Goal: Task Accomplishment & Management: Manage account settings

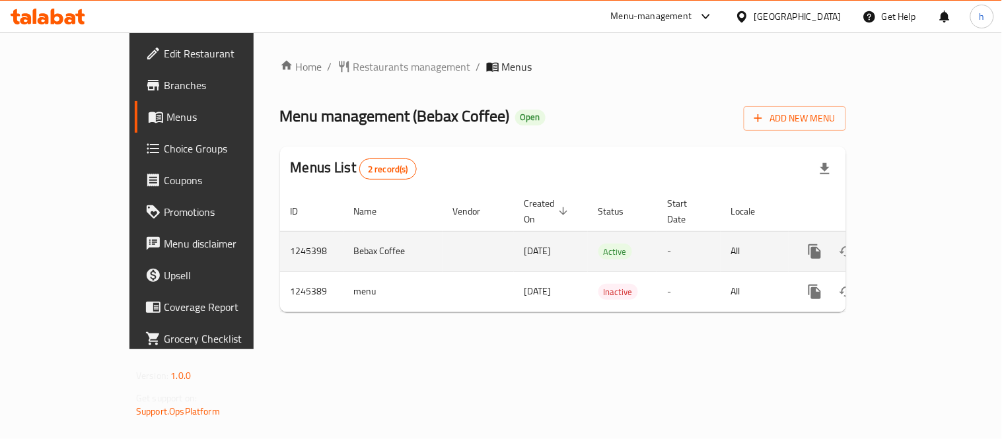
click at [916, 246] on icon "enhanced table" at bounding box center [910, 252] width 12 height 12
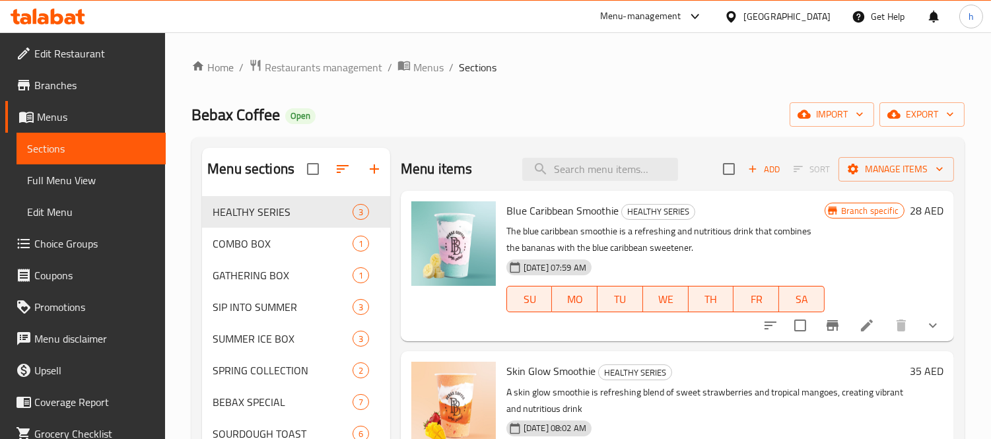
click at [47, 248] on span "Choice Groups" at bounding box center [94, 244] width 121 height 16
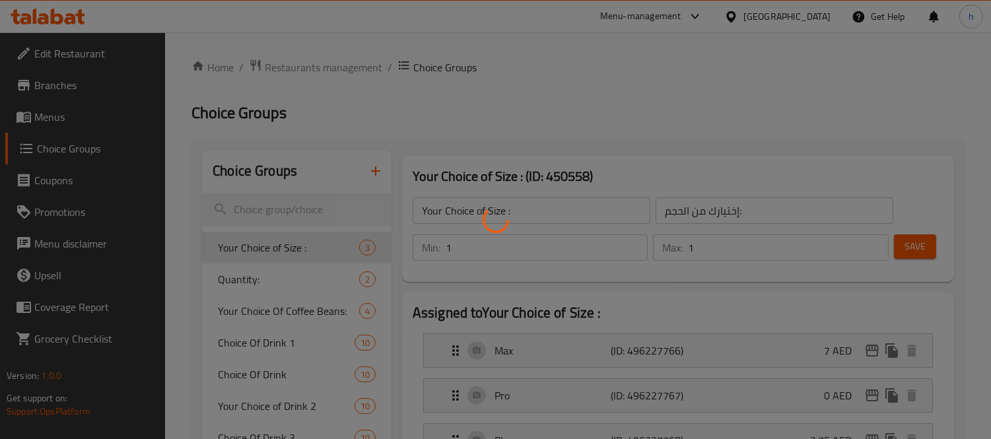
click at [695, 83] on div at bounding box center [495, 219] width 991 height 439
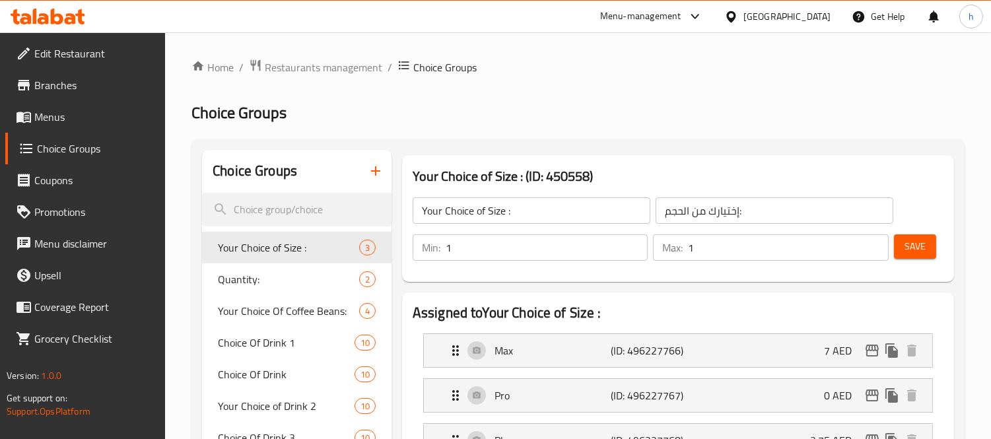
click at [699, 100] on div at bounding box center [495, 219] width 991 height 439
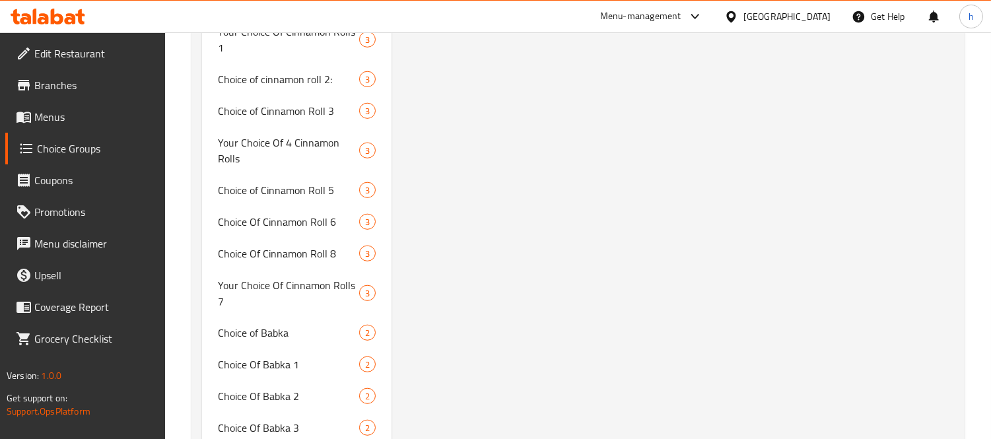
scroll to position [2128, 0]
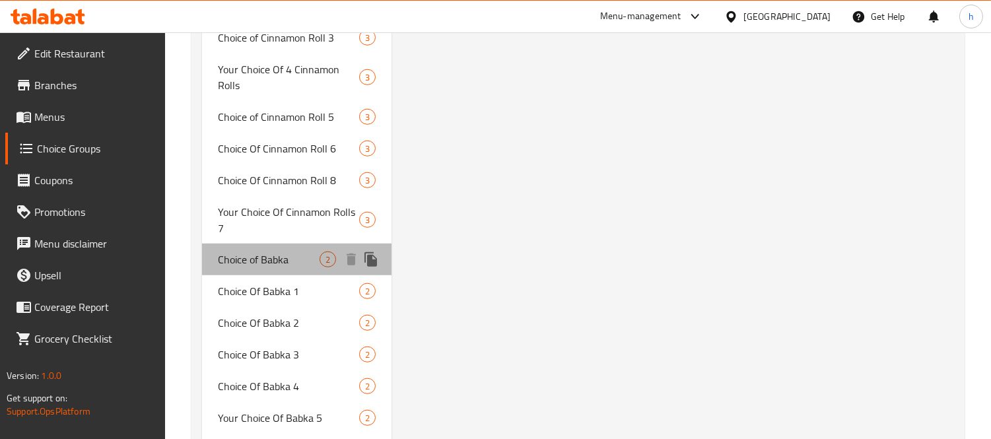
drag, startPoint x: 287, startPoint y: 258, endPoint x: 229, endPoint y: 258, distance: 57.5
click at [229, 258] on span "Choice of Babka" at bounding box center [269, 260] width 102 height 16
type input "Choice of Babka"
type input "اختيار [PERSON_NAME]"
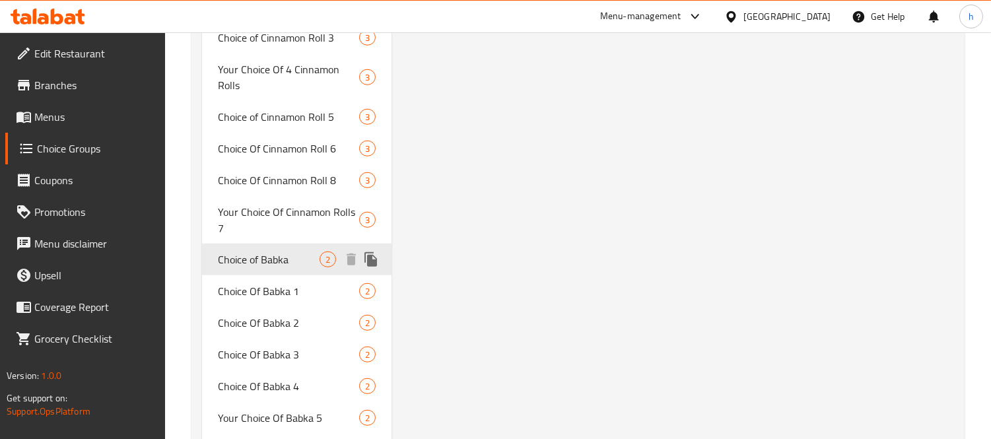
click at [229, 258] on span "Choice of Babka" at bounding box center [269, 260] width 102 height 16
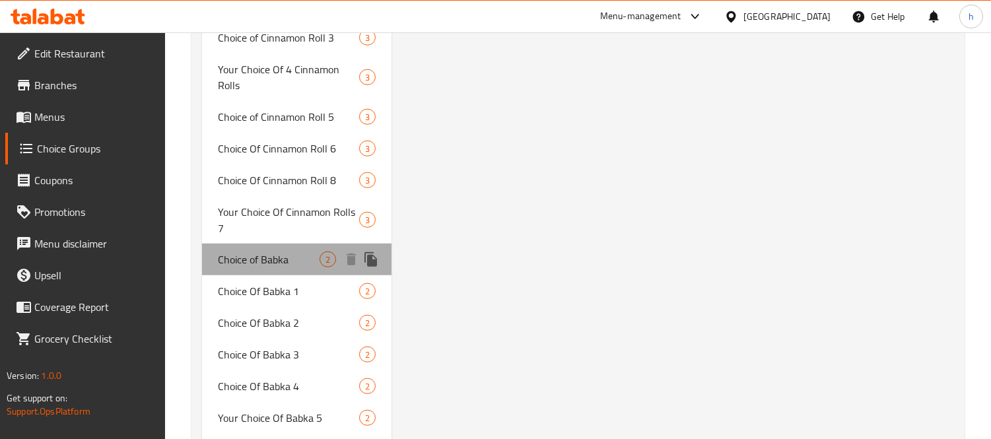
click at [229, 258] on span "Choice of Babka" at bounding box center [269, 260] width 102 height 16
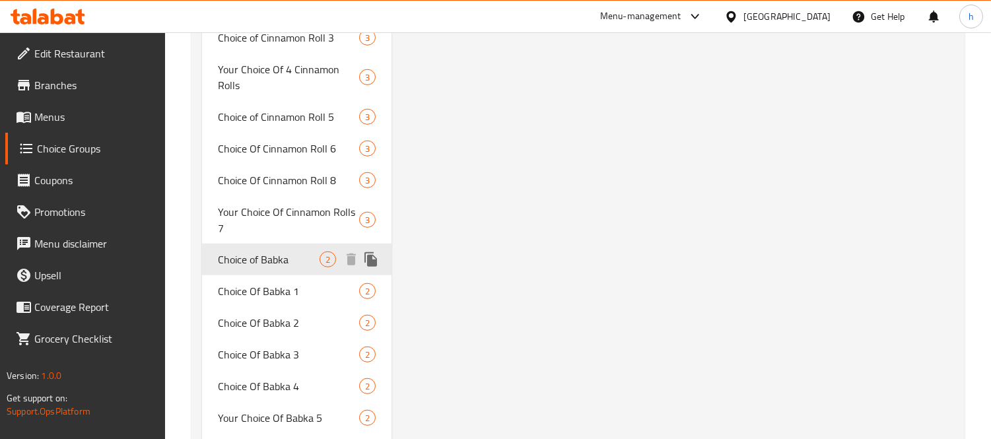
click at [229, 258] on span "Choice of Babka" at bounding box center [269, 260] width 102 height 16
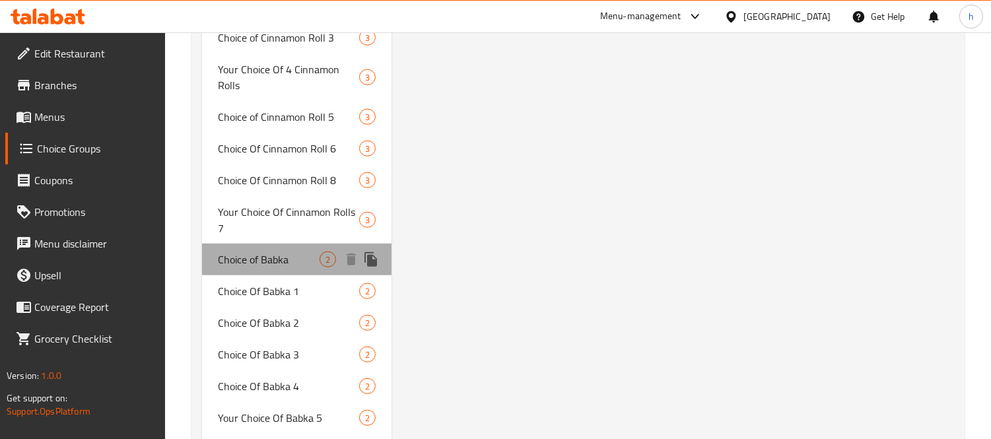
click at [229, 258] on span "Choice of Babka" at bounding box center [269, 260] width 102 height 16
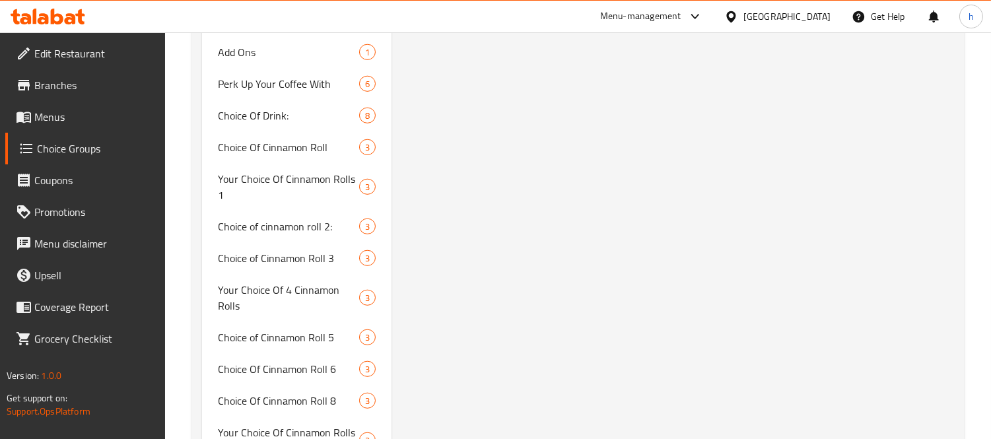
scroll to position [2275, 0]
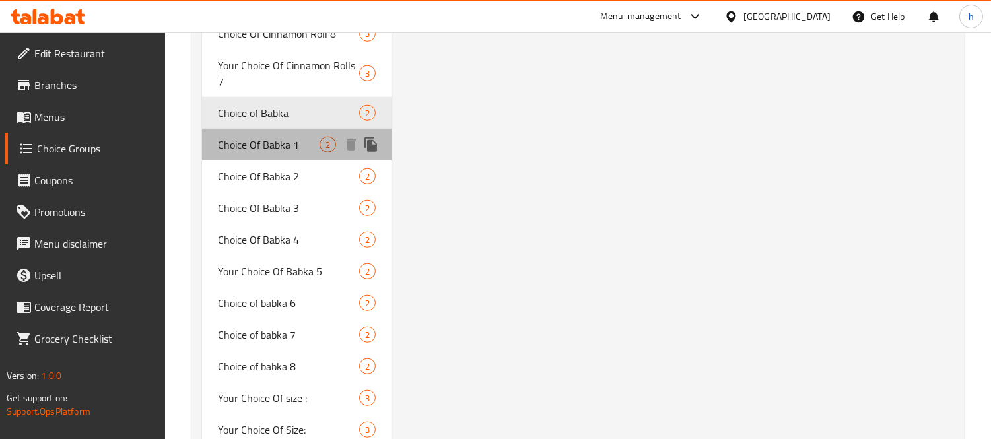
click at [245, 147] on span "Choice Of Babka 1" at bounding box center [269, 145] width 102 height 16
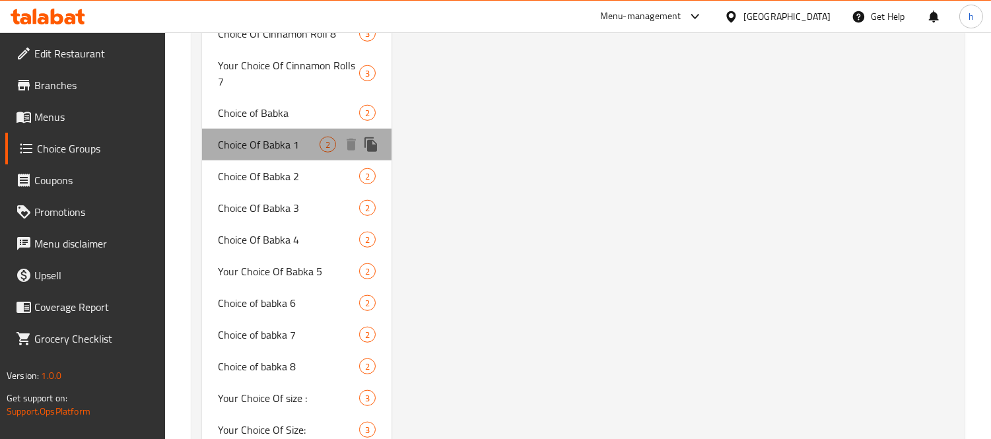
type input "Choice Of Babka 1"
type input "اختيار بابكا 1"
click at [245, 147] on span "Choice Of Babka 1" at bounding box center [269, 145] width 102 height 16
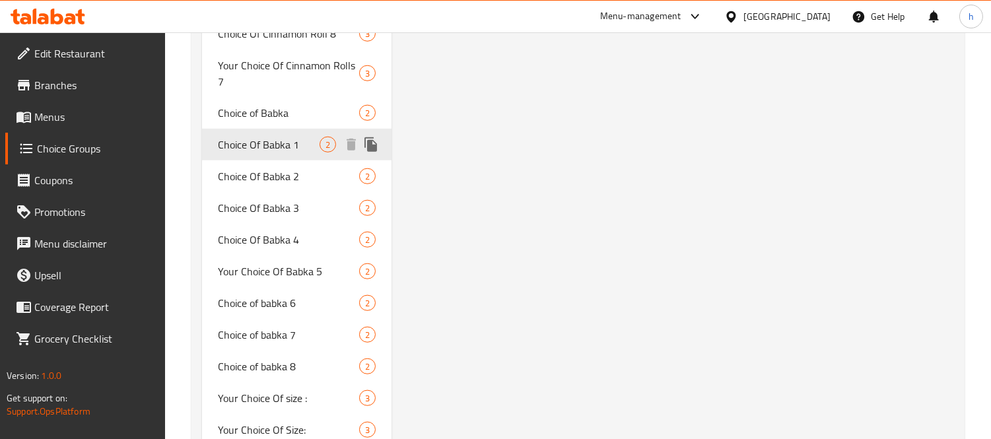
click at [245, 147] on span "Choice Of Babka 1" at bounding box center [269, 145] width 102 height 16
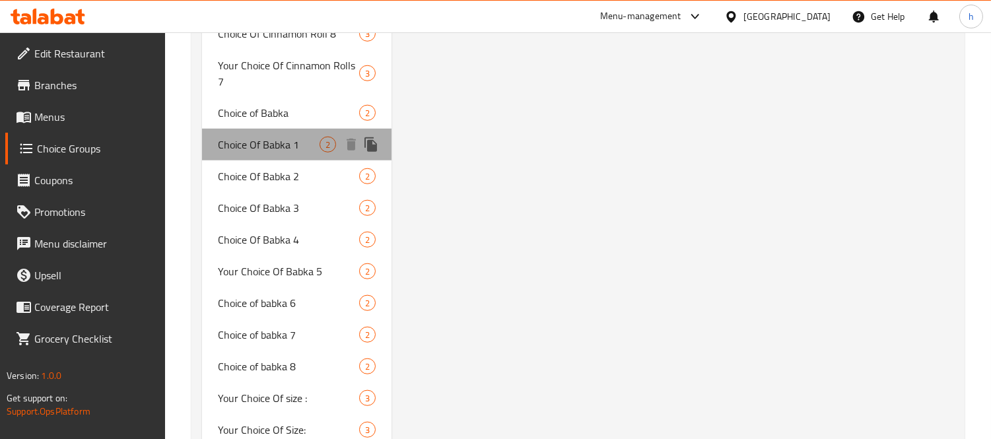
click at [245, 147] on span "Choice Of Babka 1" at bounding box center [269, 145] width 102 height 16
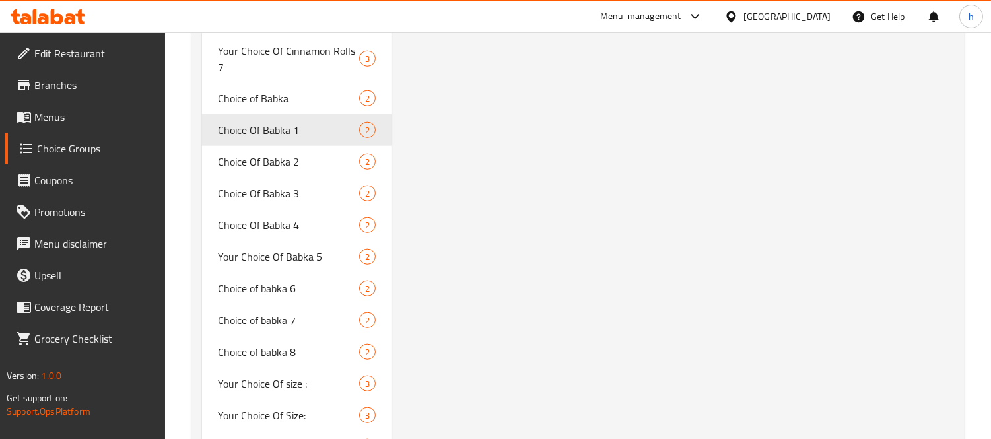
scroll to position [2288, 0]
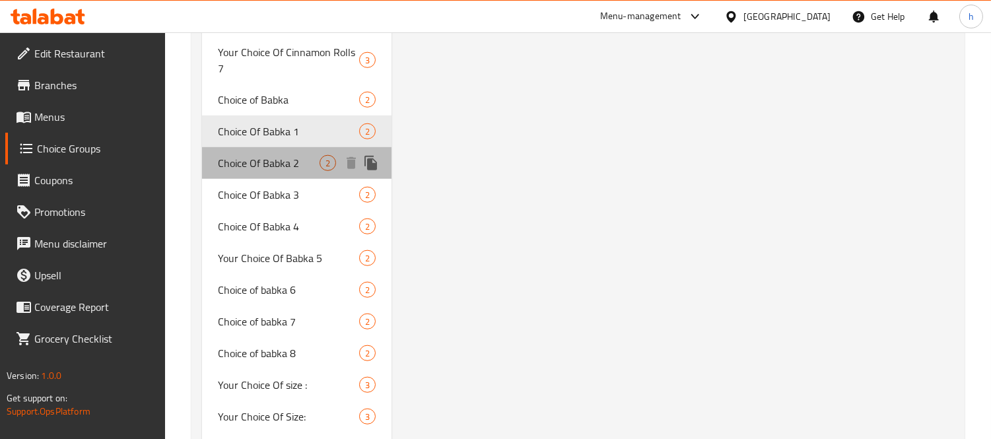
click at [235, 161] on span "Choice Of Babka 2" at bounding box center [269, 163] width 102 height 16
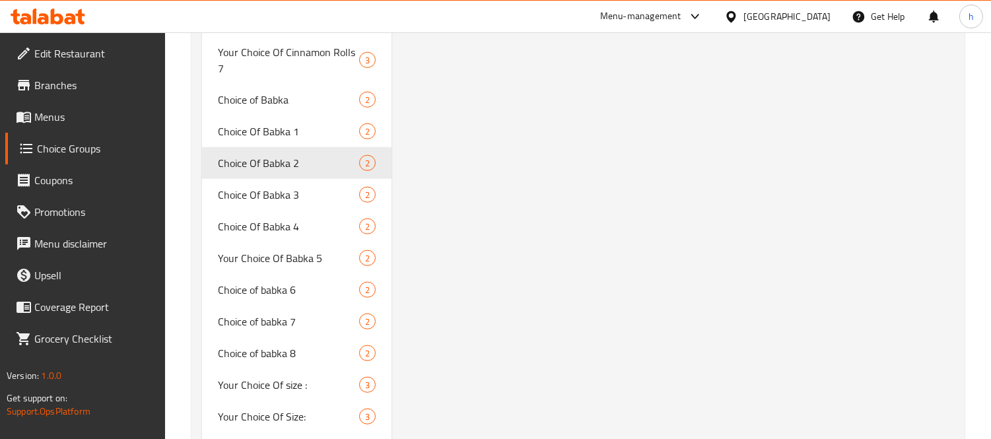
type input "Choice Of Babka 2"
type input "اختيار البابكا 2"
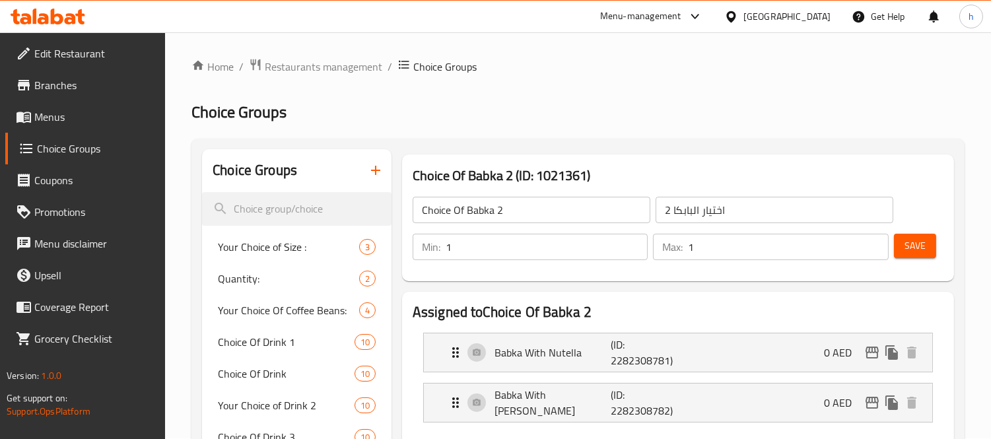
scroll to position [0, 0]
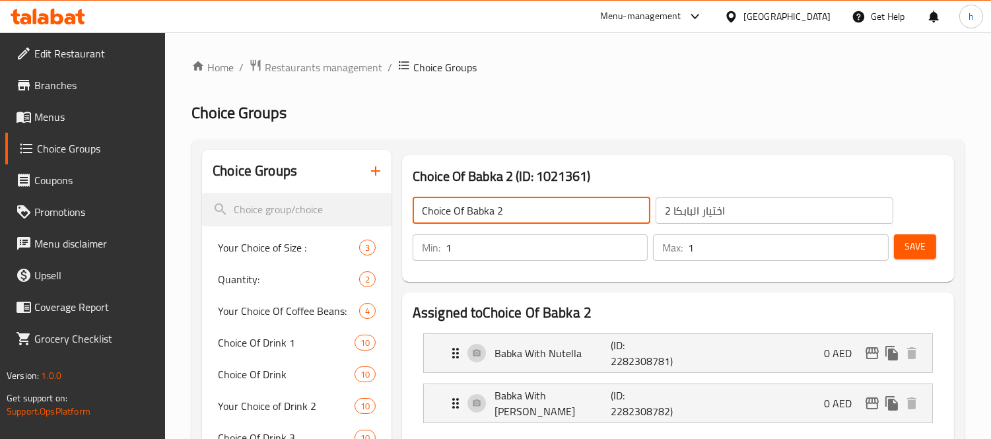
drag, startPoint x: 502, startPoint y: 213, endPoint x: 494, endPoint y: 213, distance: 7.9
click at [494, 213] on input "Choice Of Babka 2" at bounding box center [532, 210] width 238 height 26
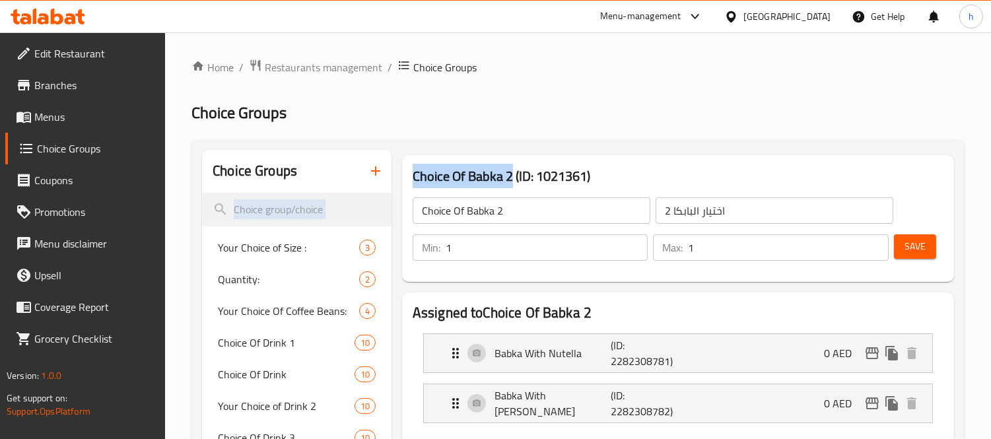
click at [510, 177] on h3 "Choice Of Babka 2 (ID: 1021361)" at bounding box center [678, 176] width 531 height 21
drag, startPoint x: 511, startPoint y: 176, endPoint x: 424, endPoint y: 180, distance: 86.7
click at [424, 180] on h3 "Choice Of Babka 2 (ID: 1021361)" at bounding box center [678, 176] width 531 height 21
copy h3 "Choice Of Babka 2"
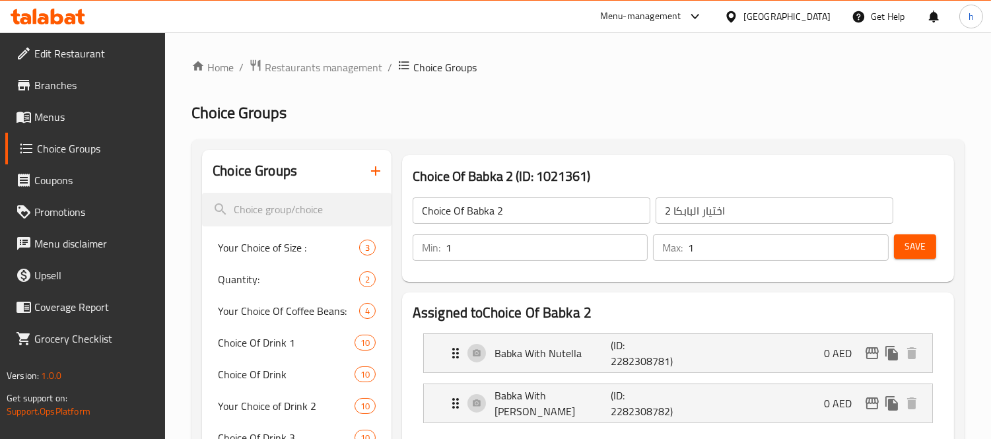
scroll to position [2230, 0]
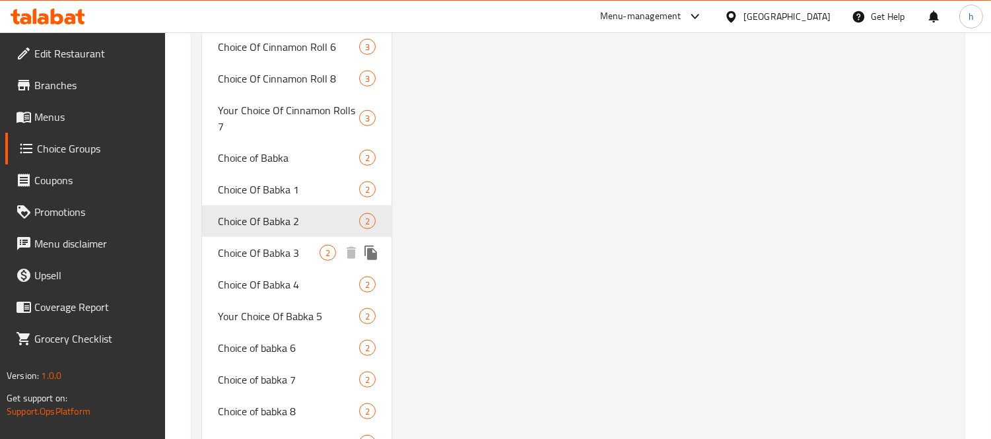
click at [256, 245] on span "Choice Of Babka 3" at bounding box center [269, 253] width 102 height 16
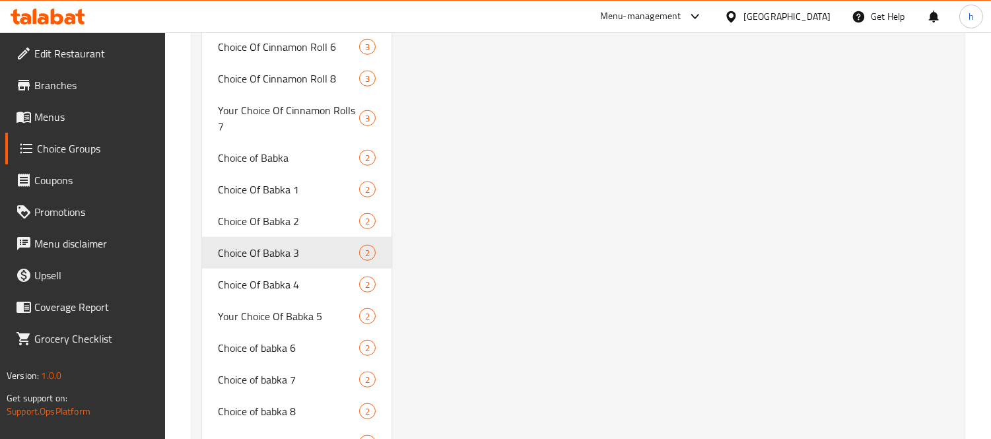
type input "Choice Of Babka 3"
type input "اختيار البابكا 3"
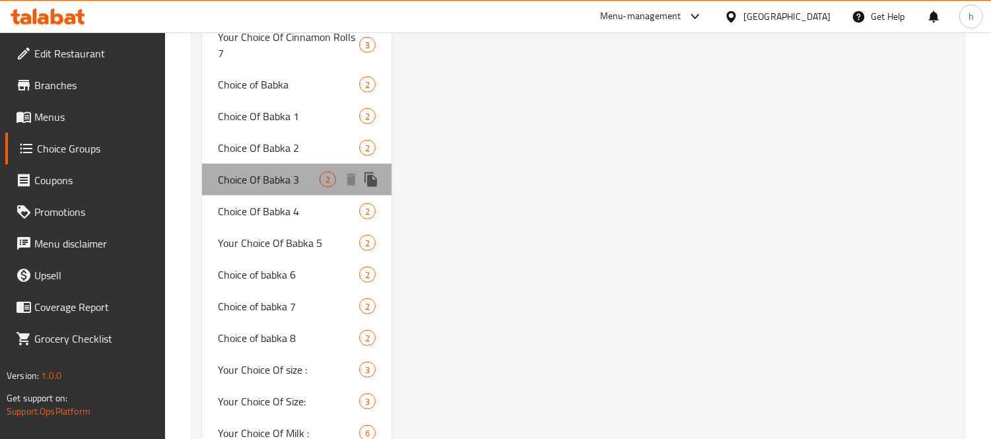
click at [272, 176] on span "Choice Of Babka 3" at bounding box center [269, 180] width 102 height 16
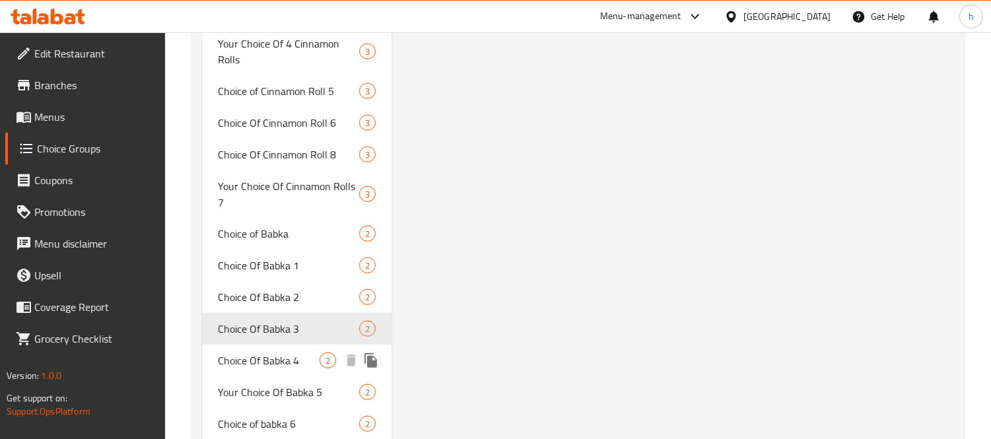
scroll to position [2301, 0]
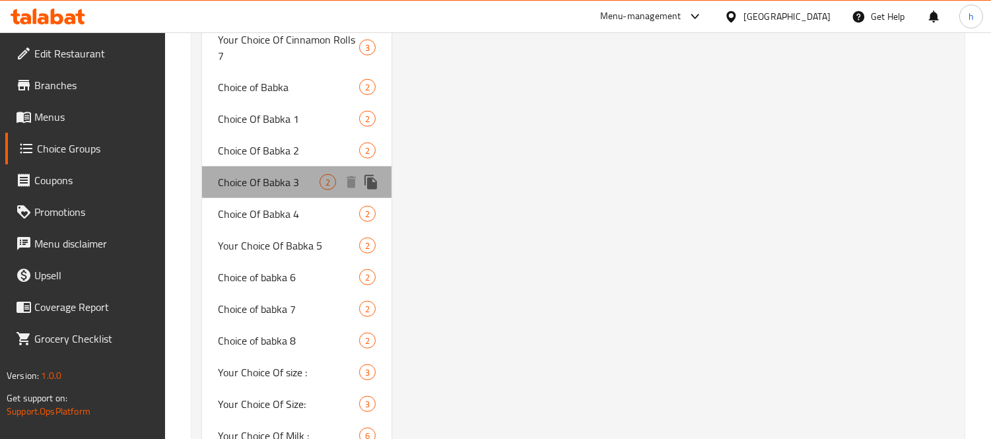
click at [259, 193] on div "Choice Of Babka 3 2" at bounding box center [297, 182] width 190 height 32
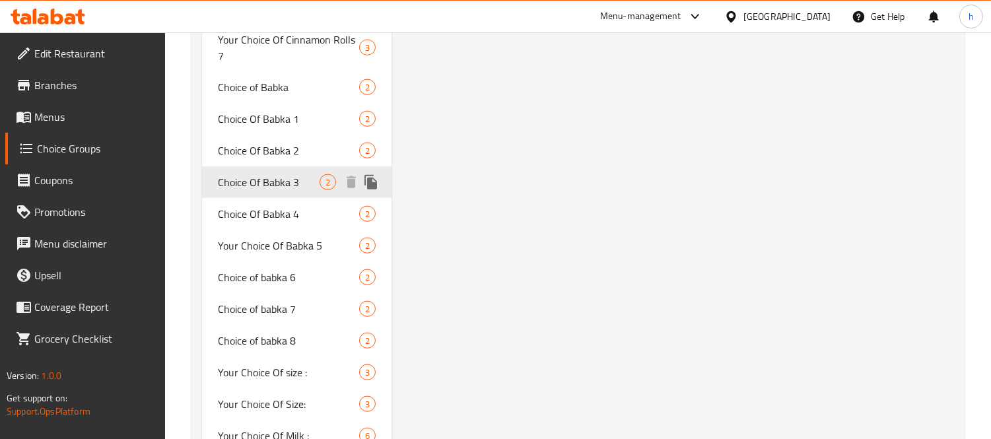
click at [258, 188] on span "Choice Of Babka 3" at bounding box center [269, 182] width 102 height 16
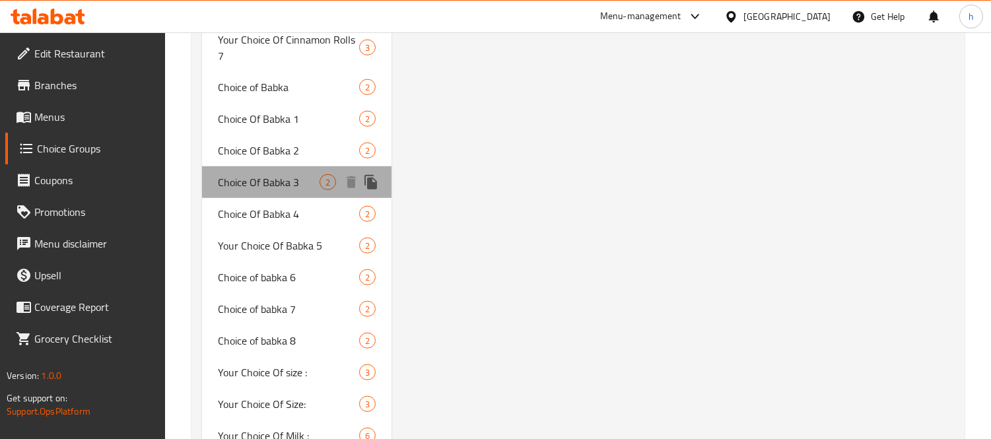
click at [262, 183] on span "Choice Of Babka 3" at bounding box center [269, 182] width 102 height 16
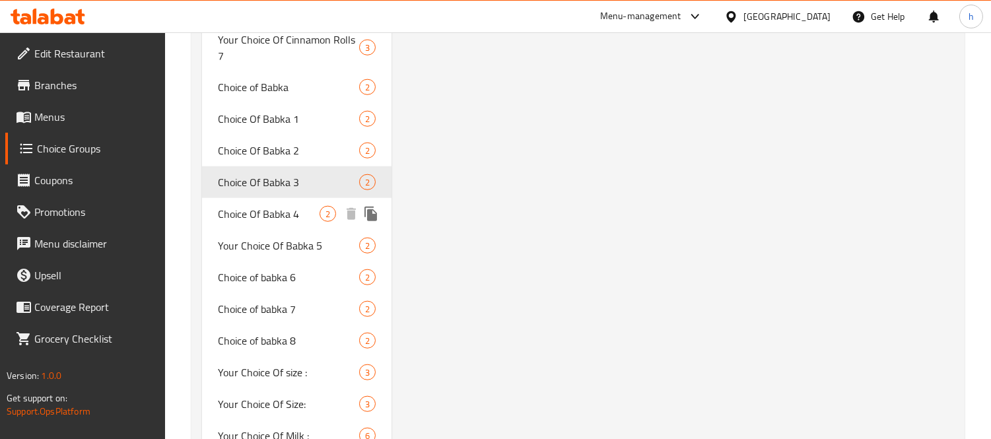
click at [266, 218] on span "Choice Of Babka 4" at bounding box center [269, 214] width 102 height 16
type input "Choice Of Babka 4"
type input "اختيار بابكا 4"
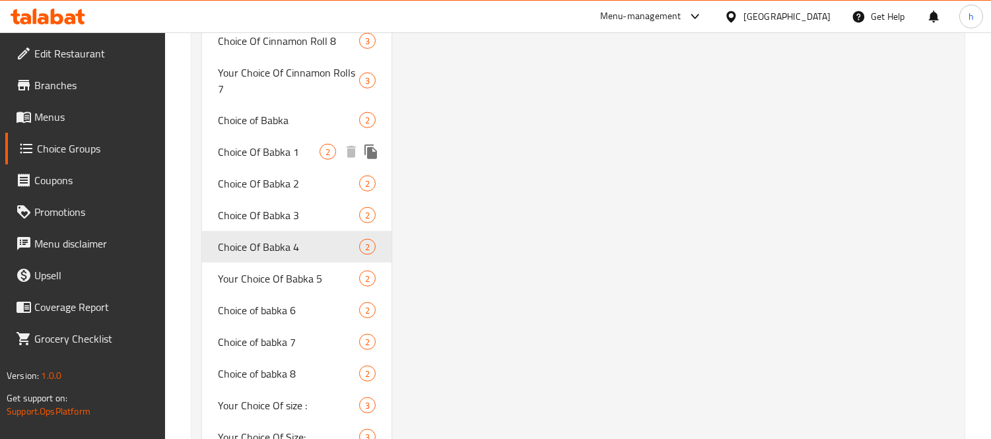
scroll to position [2421, 0]
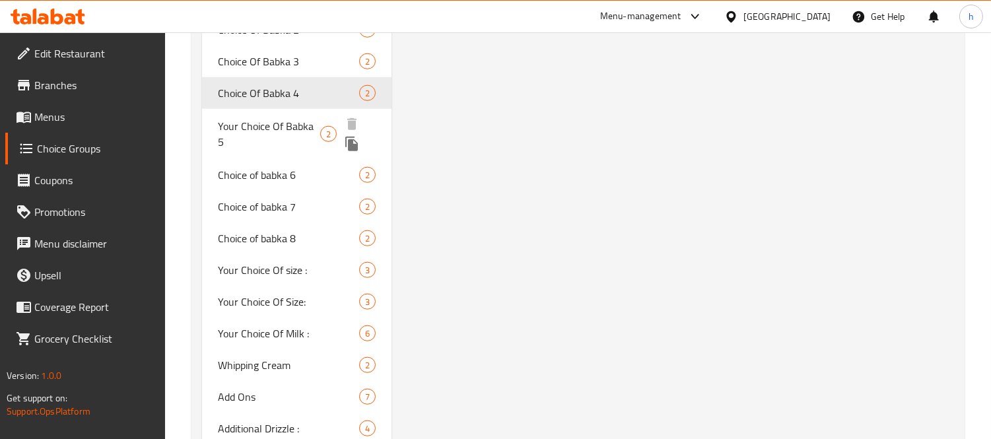
click at [262, 123] on span "Your Choice Of Babka 5" at bounding box center [269, 134] width 102 height 32
type input "Your Choice Of Babka 5"
type input "اختيارك من بابكا 5"
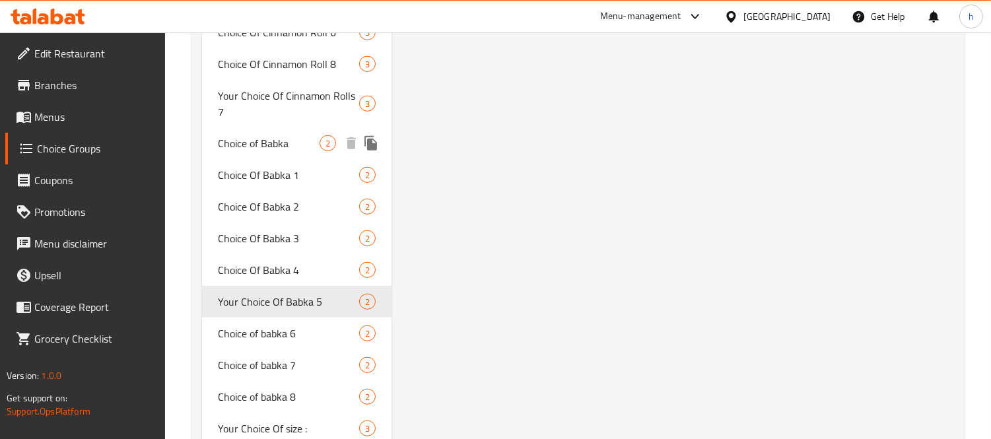
scroll to position [2256, 0]
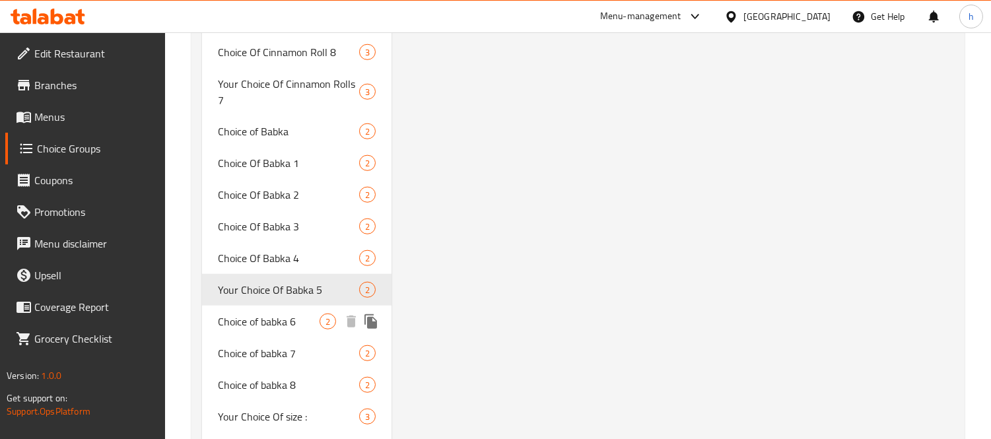
click at [265, 324] on span "Choice of babka 6" at bounding box center [269, 322] width 102 height 16
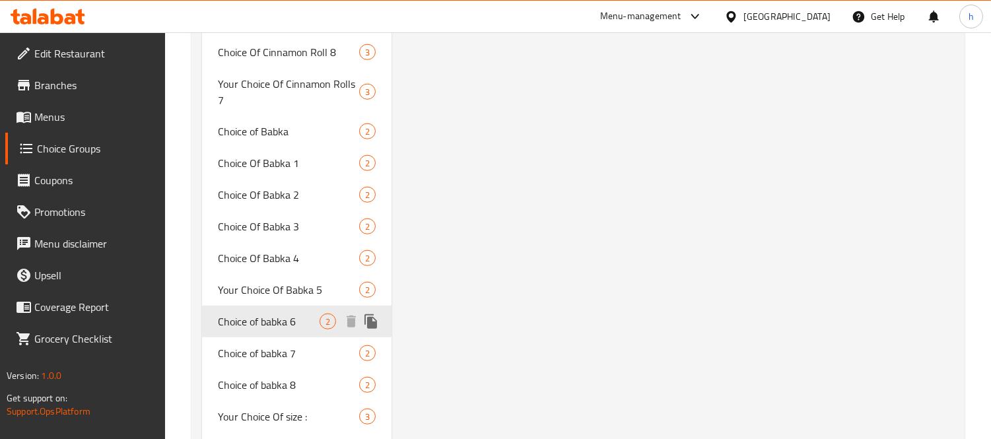
type input "Choice of babka 6"
type input "اختيار بابكا 6"
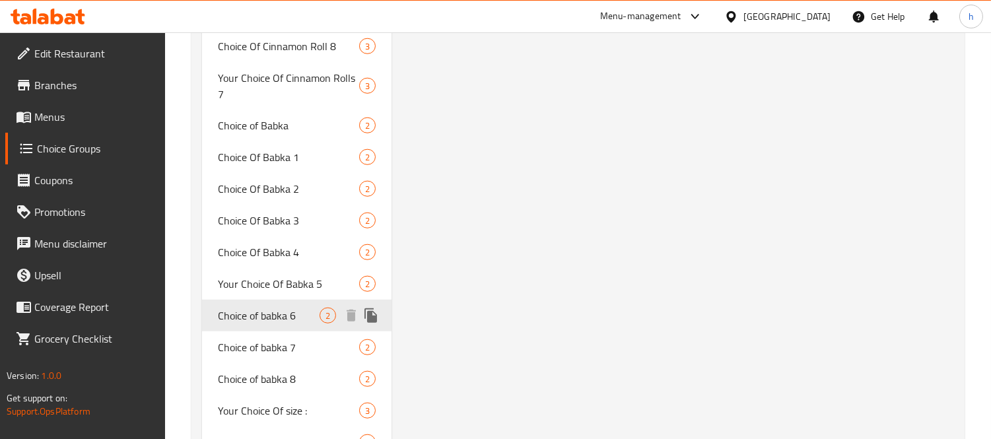
scroll to position [2288, 0]
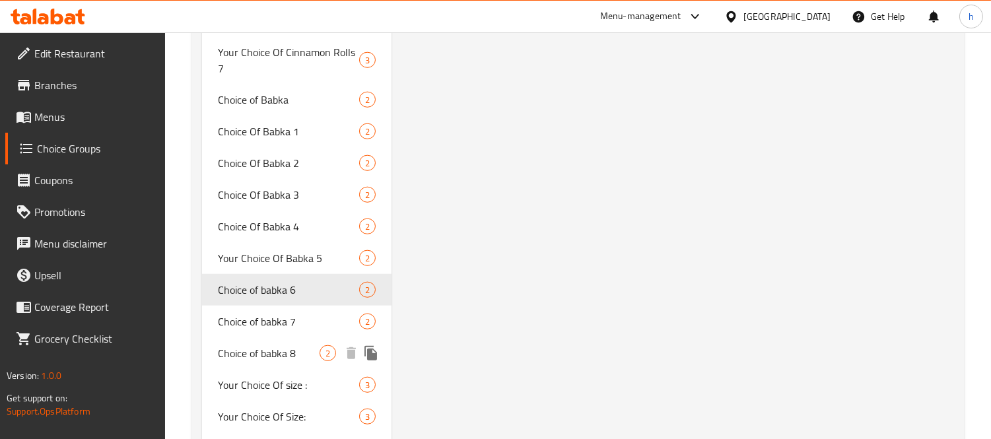
click at [273, 351] on span "Choice of babka 8" at bounding box center [269, 353] width 102 height 16
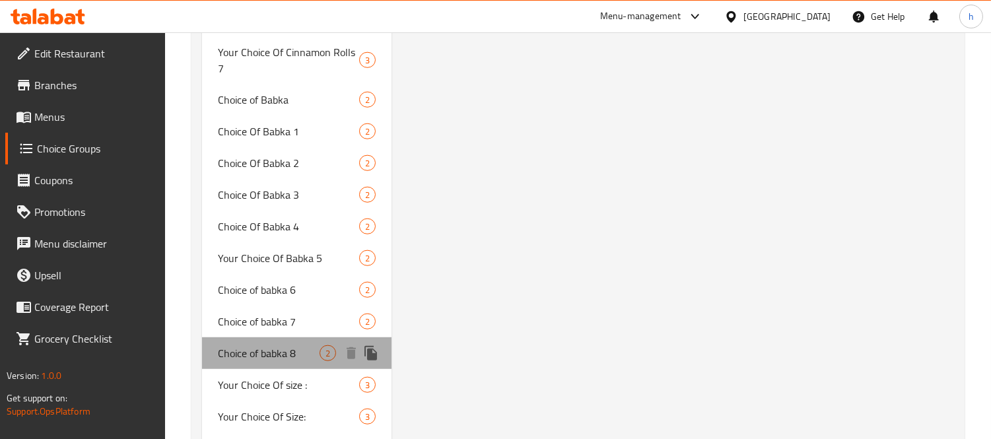
type input "Choice of babka 8"
type input "اختيار بابكا 8"
click at [273, 351] on span "Choice of babka 8" at bounding box center [269, 353] width 102 height 16
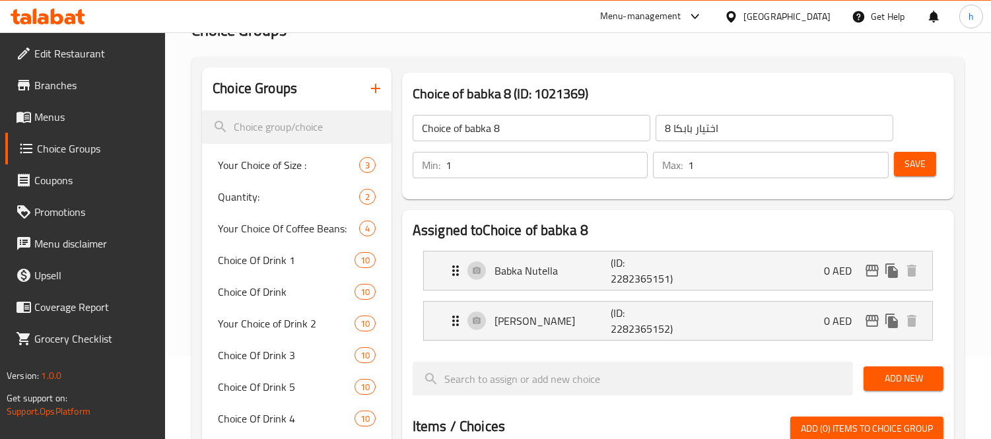
scroll to position [147, 0]
